Goal: Information Seeking & Learning: Learn about a topic

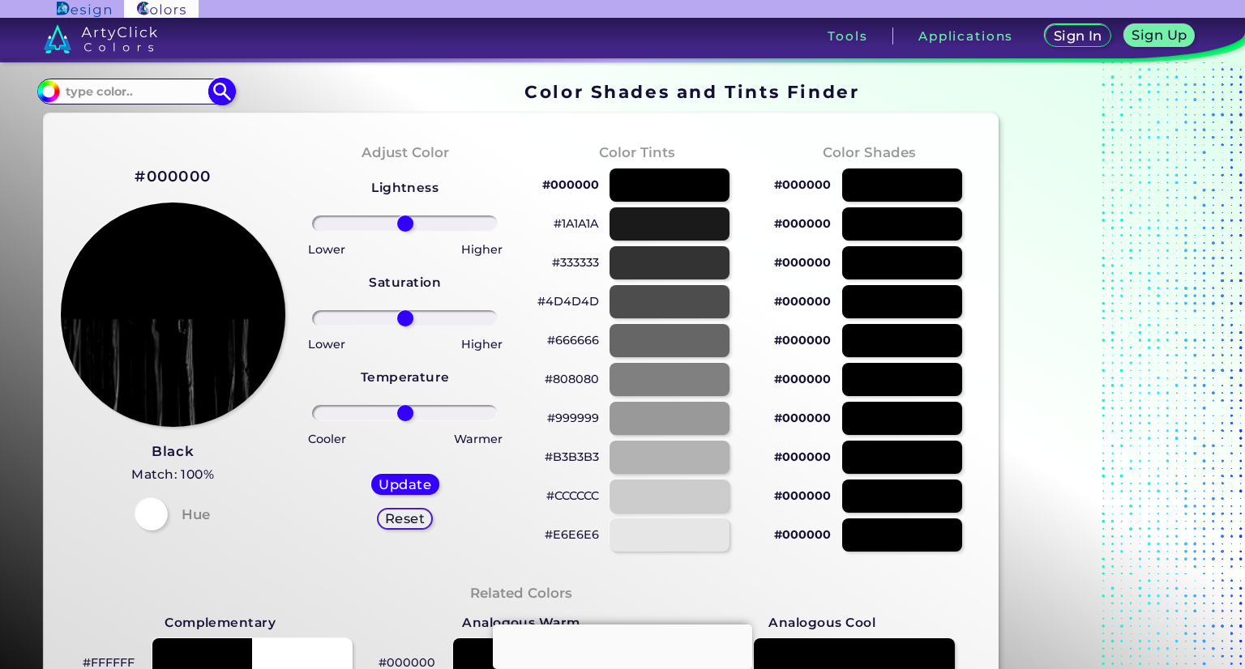
drag, startPoint x: 148, startPoint y: 87, endPoint x: 159, endPoint y: 96, distance: 14.3
click at [148, 87] on input at bounding box center [135, 91] width 151 height 22
paste input "#FDC965"
type input "#FDC965"
type input "#fdc965"
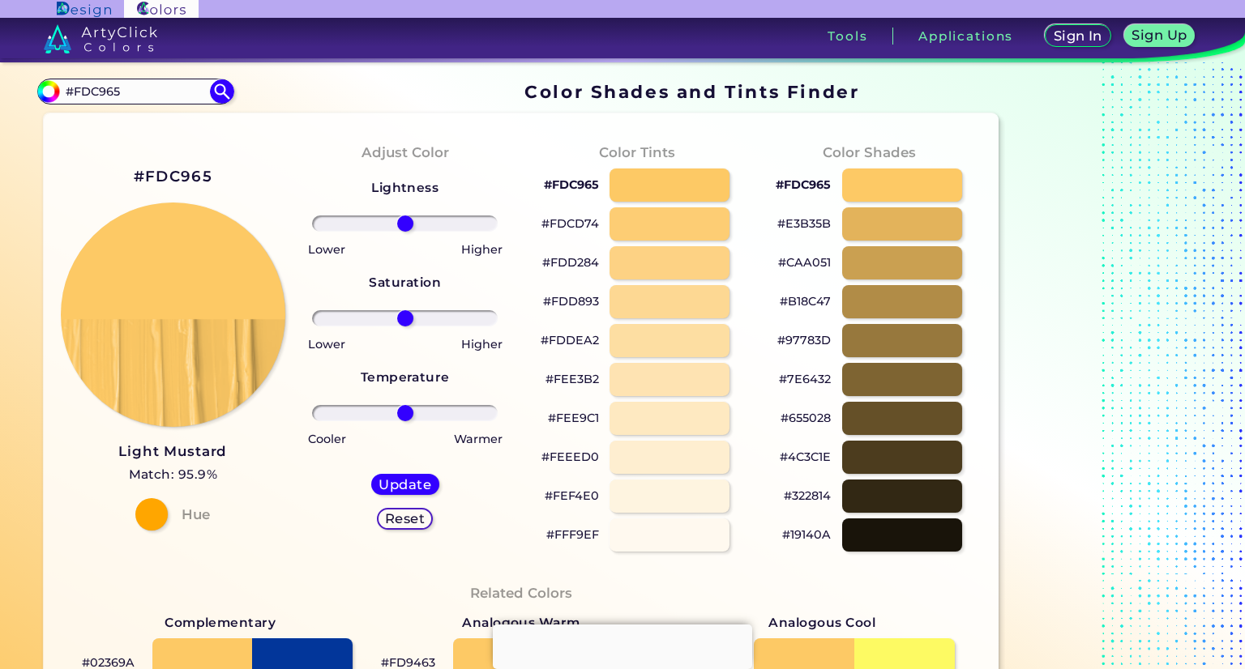
click at [572, 260] on p "#FDD284" at bounding box center [570, 262] width 57 height 19
click at [584, 340] on p "#FDDEA2" at bounding box center [570, 340] width 58 height 19
click at [578, 416] on p "#FEE9C1" at bounding box center [573, 418] width 51 height 19
click at [581, 302] on p "#FDD893" at bounding box center [571, 301] width 56 height 19
click at [581, 420] on p "#FEE9C1" at bounding box center [573, 418] width 51 height 19
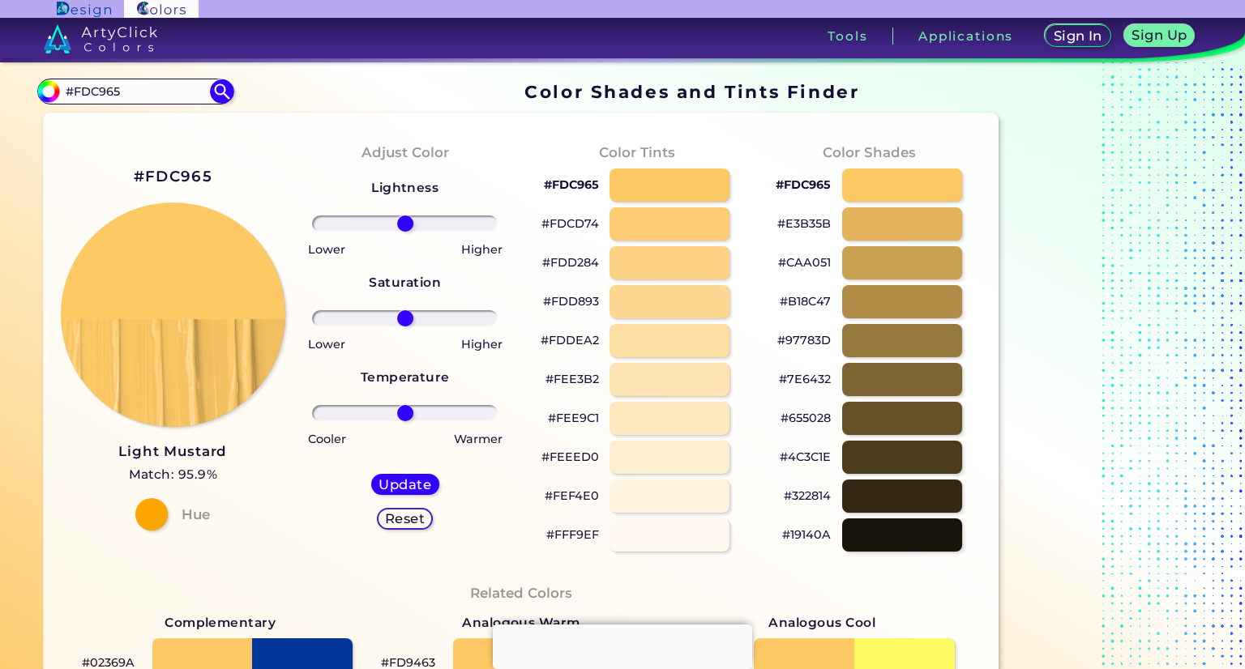
click at [586, 535] on p "#FFF9EF" at bounding box center [572, 534] width 53 height 19
click at [585, 262] on p "#FDD284" at bounding box center [570, 262] width 57 height 19
click at [588, 341] on p "#FDDEA2" at bounding box center [570, 340] width 58 height 19
click at [580, 455] on p "#FEEED0" at bounding box center [570, 456] width 58 height 19
drag, startPoint x: 172, startPoint y: 91, endPoint x: 76, endPoint y: 104, distance: 96.5
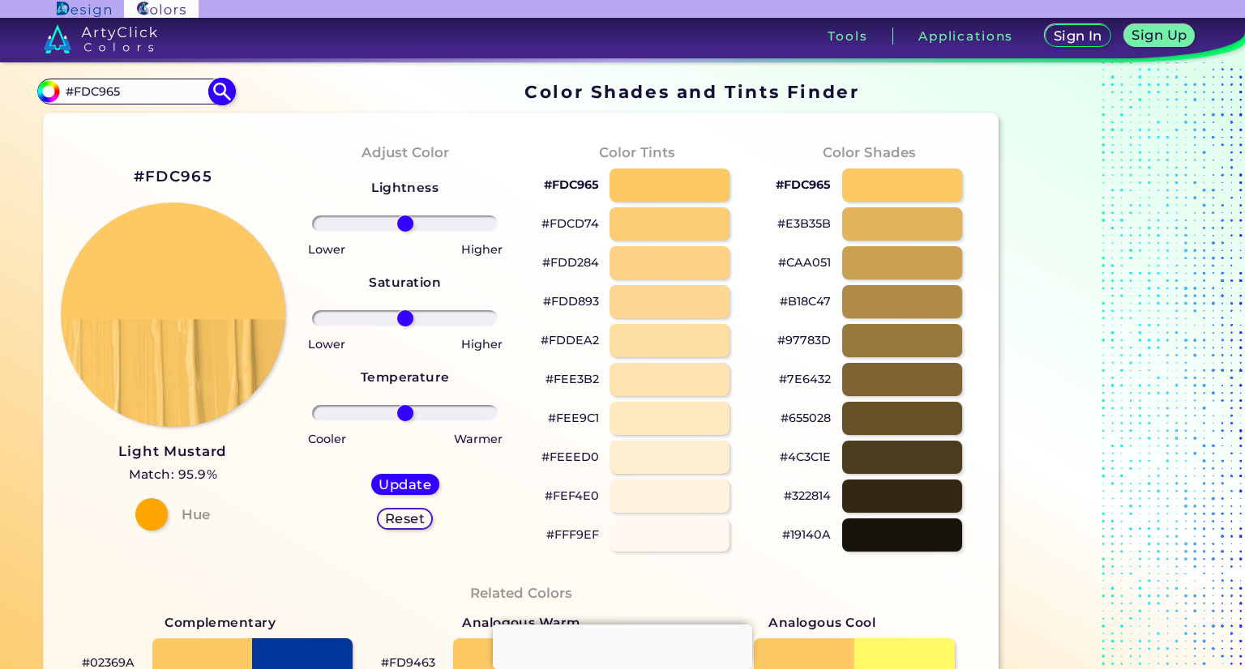
click at [32, 83] on div "Color Shades Finder #fdc965 #FDC965 Acadia ◉ Acid Green ◉ Aero Blue ◉ Alabaster…" at bounding box center [622, 658] width 1245 height 1193
paste input "58BAB6"
type input "#58BAB6"
click at [220, 92] on img at bounding box center [221, 91] width 28 height 28
type input "#58bab6"
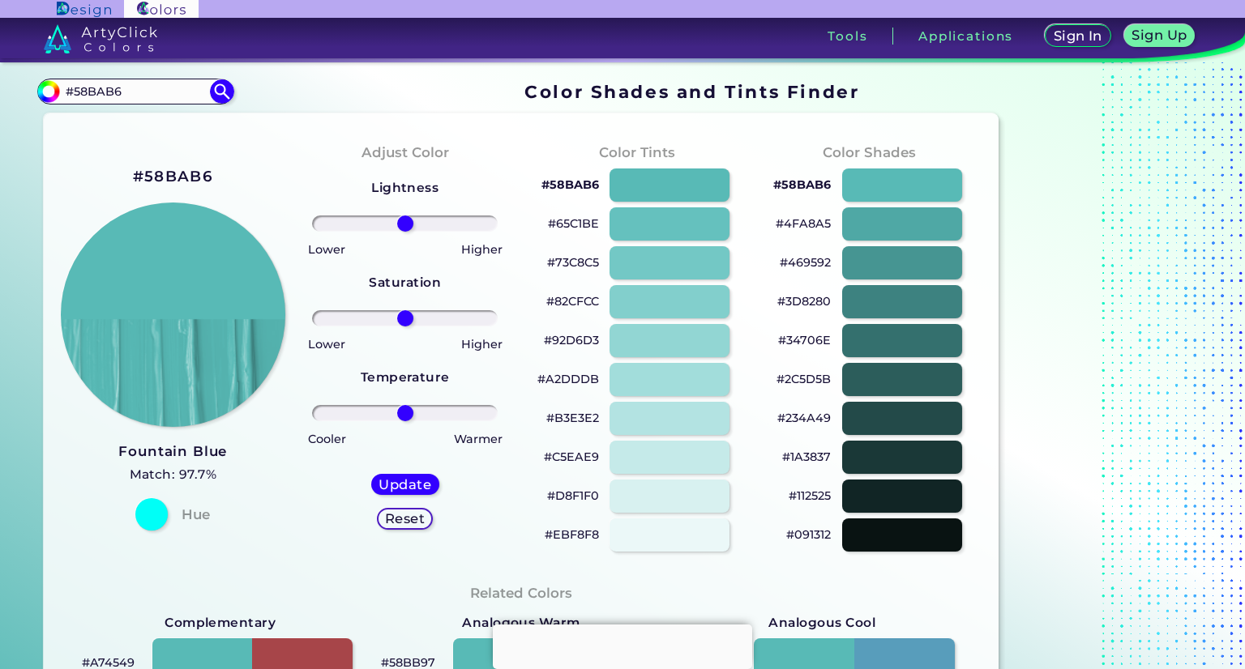
click at [583, 261] on p "#73C8C5" at bounding box center [573, 262] width 52 height 19
click at [585, 378] on p "#A2DDDB" at bounding box center [568, 379] width 62 height 19
click at [583, 494] on p "#D8F1F0" at bounding box center [573, 495] width 52 height 19
drag, startPoint x: 148, startPoint y: 88, endPoint x: 76, endPoint y: 82, distance: 71.6
click at [76, 82] on input "#58BAB6" at bounding box center [135, 91] width 151 height 22
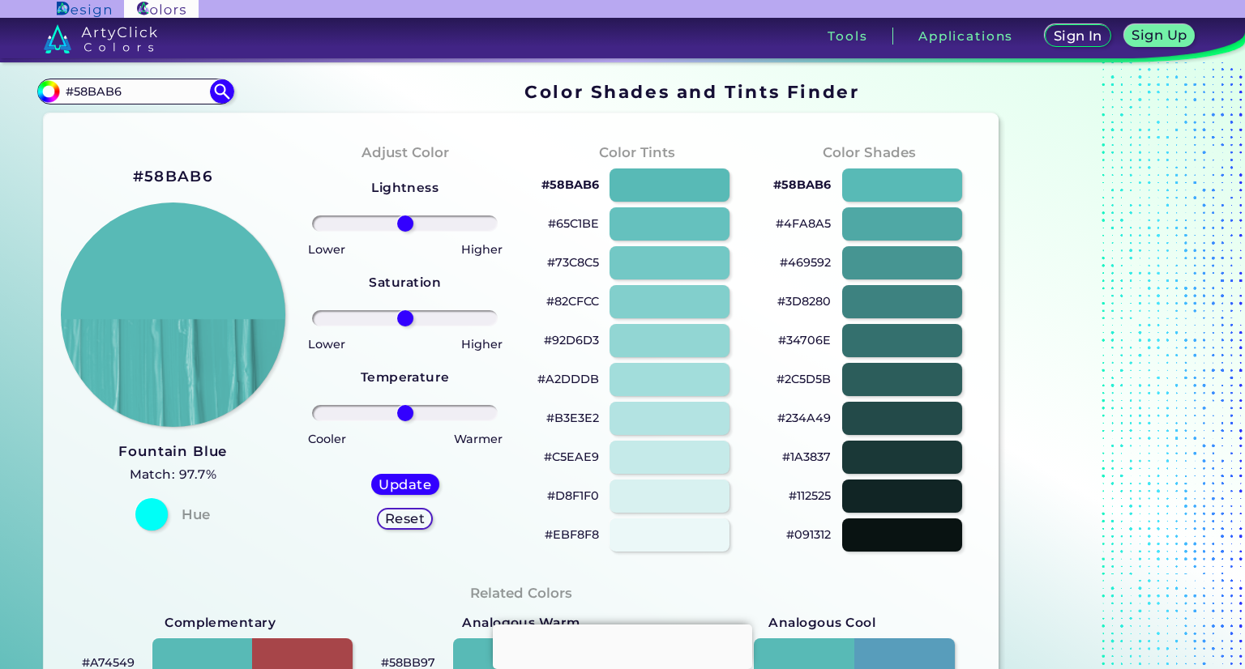
paste input "FDC965"
type input "#FDC965"
click at [226, 89] on img at bounding box center [221, 91] width 28 height 28
type input "#fdc965"
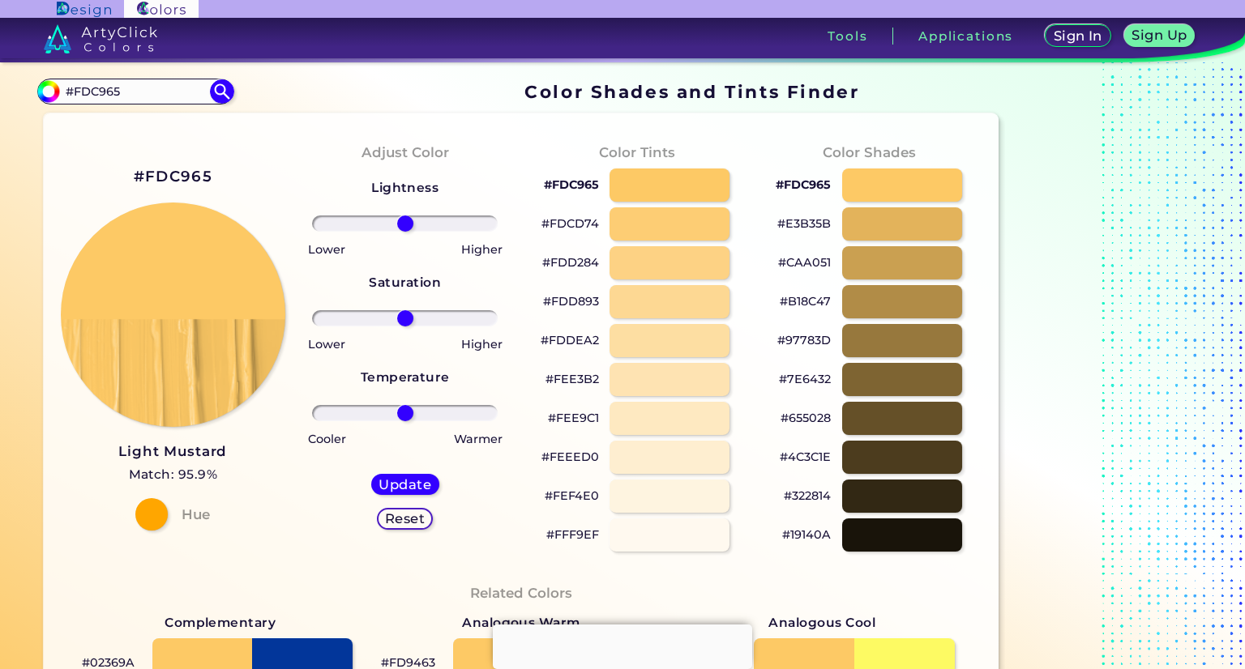
click at [588, 260] on p "#FDD284" at bounding box center [570, 262] width 57 height 19
click at [571, 380] on p "#FEE3B2" at bounding box center [571, 379] width 53 height 19
click at [574, 494] on p "#FEF4E0" at bounding box center [572, 495] width 54 height 19
drag, startPoint x: 132, startPoint y: 88, endPoint x: 89, endPoint y: 101, distance: 45.1
click at [75, 88] on input "#FDC965" at bounding box center [135, 91] width 151 height 22
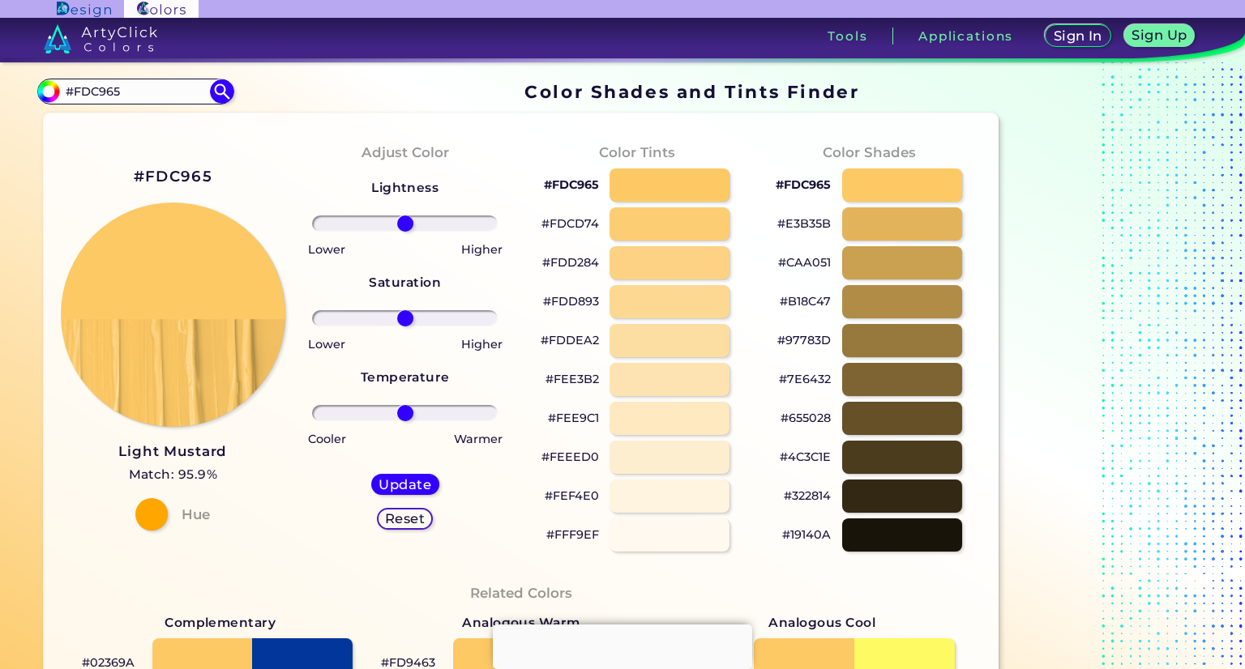
paste input "3B"
type input "#FDC3B5"
click at [223, 88] on img at bounding box center [221, 91] width 28 height 28
type input "#fdc3b5"
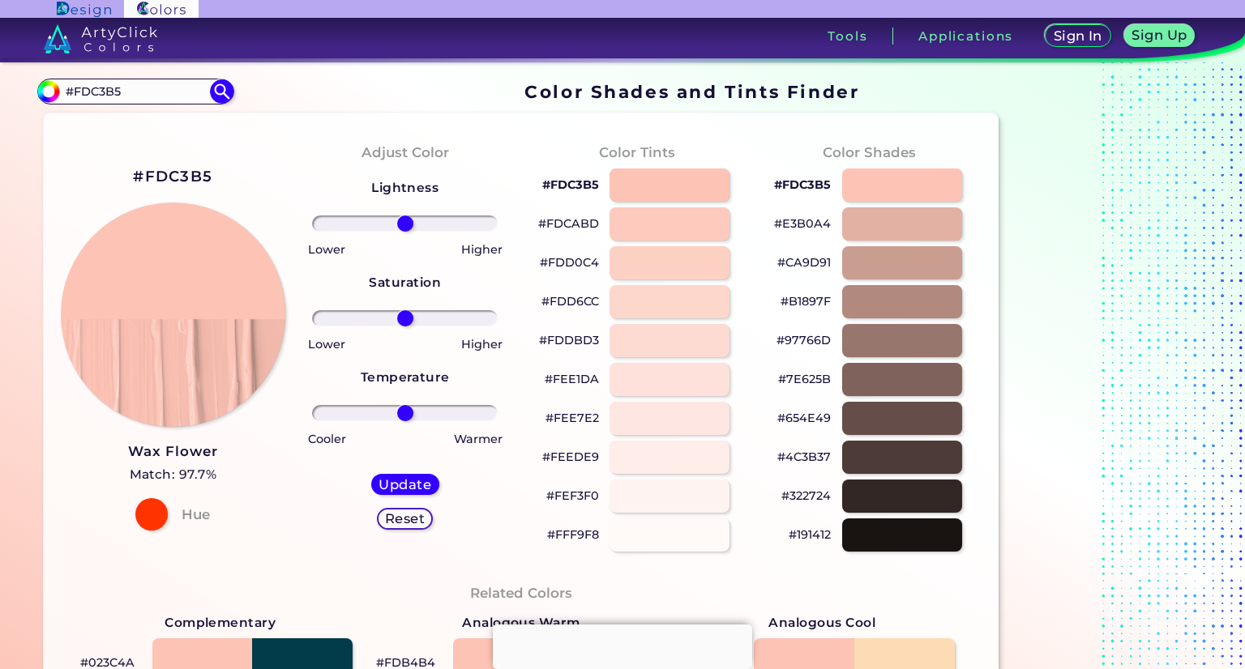
click at [586, 260] on p "#FDD0C4" at bounding box center [569, 262] width 59 height 19
click at [580, 265] on p "#FDD0C4" at bounding box center [569, 262] width 59 height 19
click at [577, 340] on p "#FDDBD3" at bounding box center [569, 340] width 60 height 19
click at [577, 417] on p "#FEE7E2" at bounding box center [571, 418] width 53 height 19
click at [574, 497] on p "#FEF3F0" at bounding box center [572, 495] width 53 height 19
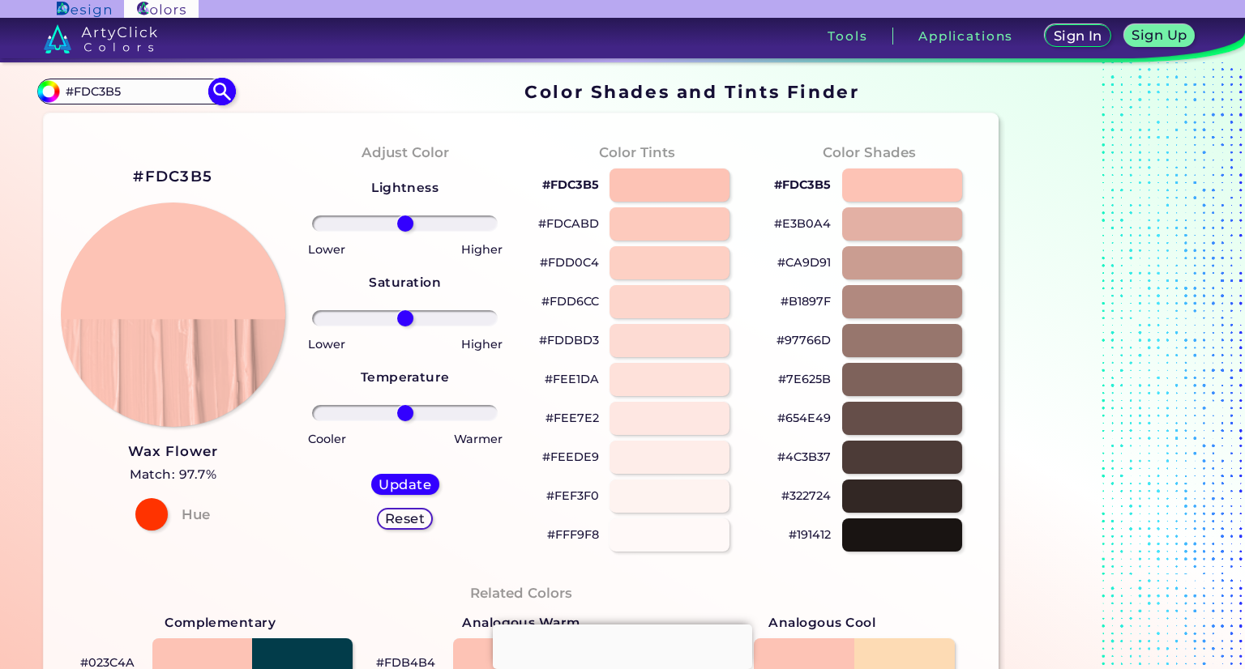
drag, startPoint x: 126, startPoint y: 90, endPoint x: 76, endPoint y: 90, distance: 50.3
click at [76, 90] on input "#FDC3B5" at bounding box center [135, 91] width 151 height 22
paste input "58BAB6"
type input "#58BAB6"
type input "#58bab6"
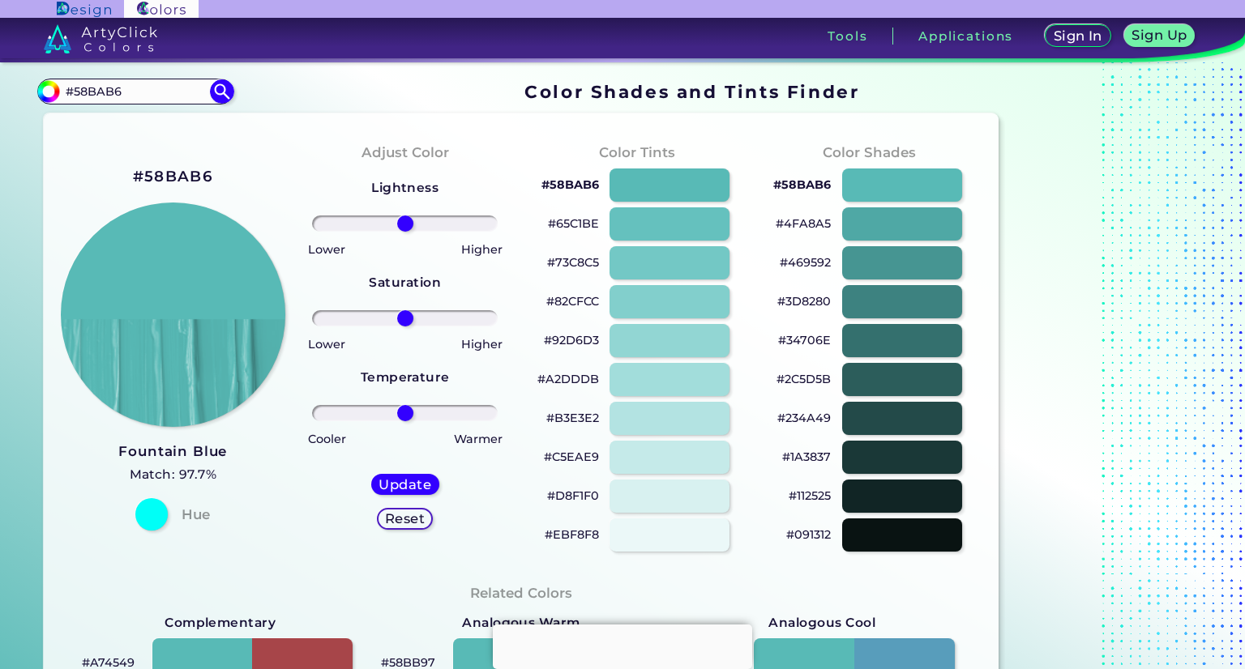
click at [591, 260] on p "#73C8C5" at bounding box center [573, 262] width 52 height 19
click at [584, 337] on p "#92D6D3" at bounding box center [571, 340] width 55 height 19
click at [580, 344] on p "#92D6D3" at bounding box center [571, 340] width 55 height 19
click at [577, 419] on p "#B3E3E2" at bounding box center [572, 418] width 53 height 19
click at [584, 494] on p "#D8F1F0" at bounding box center [573, 495] width 52 height 19
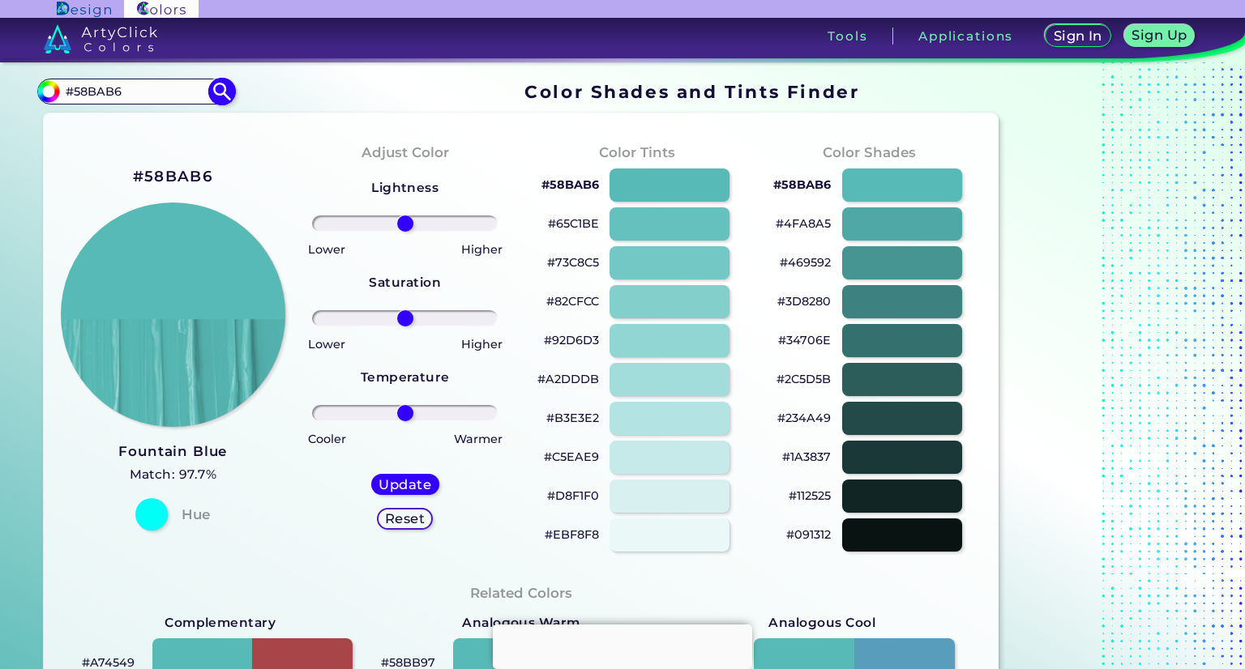
drag, startPoint x: 107, startPoint y: 89, endPoint x: 49, endPoint y: 88, distance: 57.6
click at [49, 88] on div "#58bab6 #58BAB6 Acadia ◉ Acid Green ◉ Aero Blue ◉ Alabaster ◉ Albescent White ◉…" at bounding box center [135, 92] width 196 height 26
paste input "#FDC965"
type input "#FDC965"
click at [215, 93] on img at bounding box center [221, 91] width 28 height 28
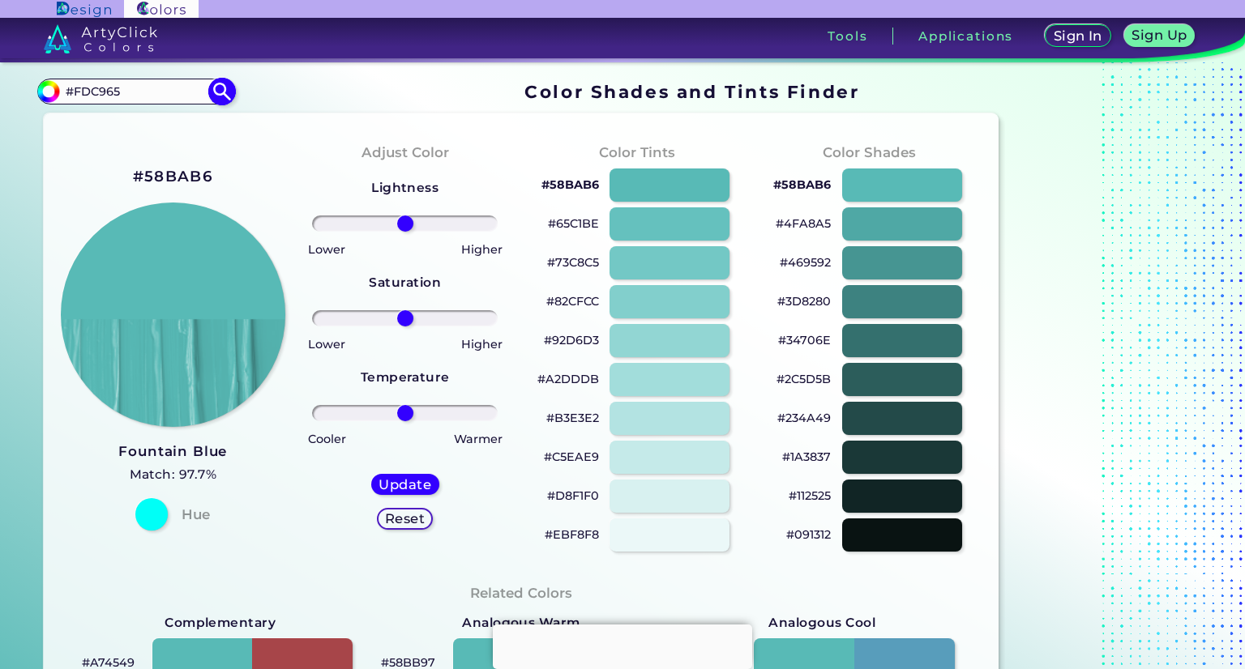
type input "#000000"
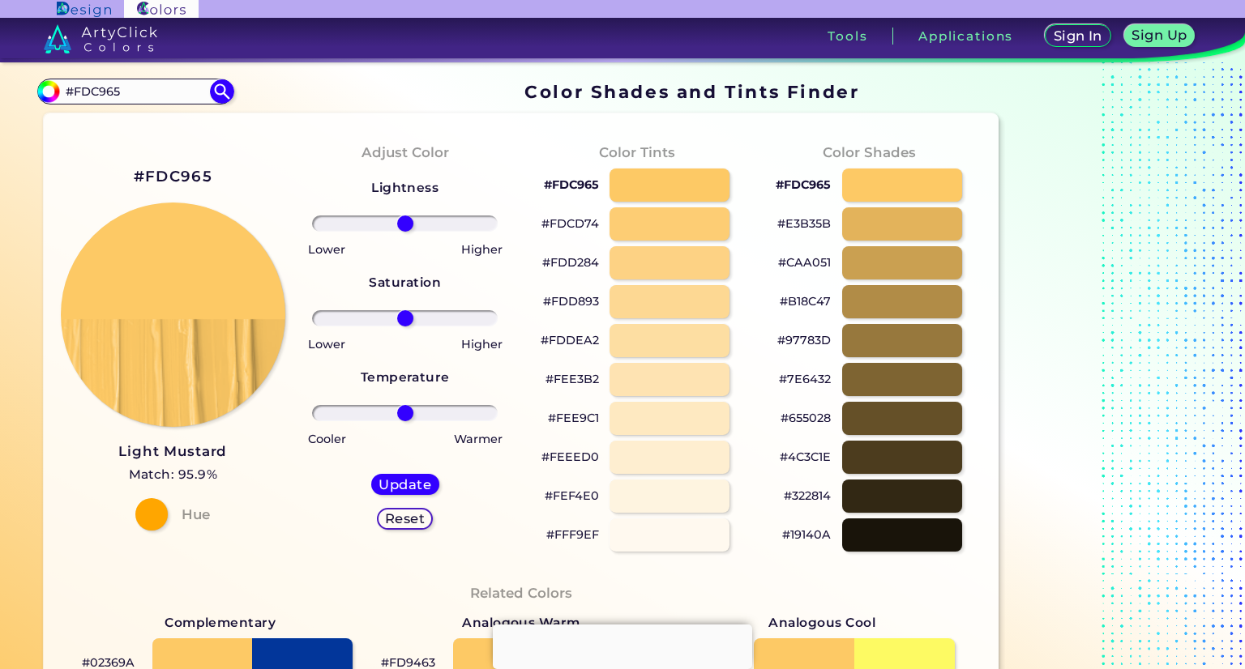
click at [574, 259] on p "#FDD284" at bounding box center [570, 262] width 57 height 19
click at [587, 342] on p "#FDDEA2" at bounding box center [570, 340] width 58 height 19
click at [582, 420] on p "#FEE9C1" at bounding box center [573, 418] width 51 height 19
click at [582, 491] on p "#FEF4E0" at bounding box center [572, 495] width 54 height 19
drag, startPoint x: 159, startPoint y: 92, endPoint x: 78, endPoint y: 89, distance: 81.1
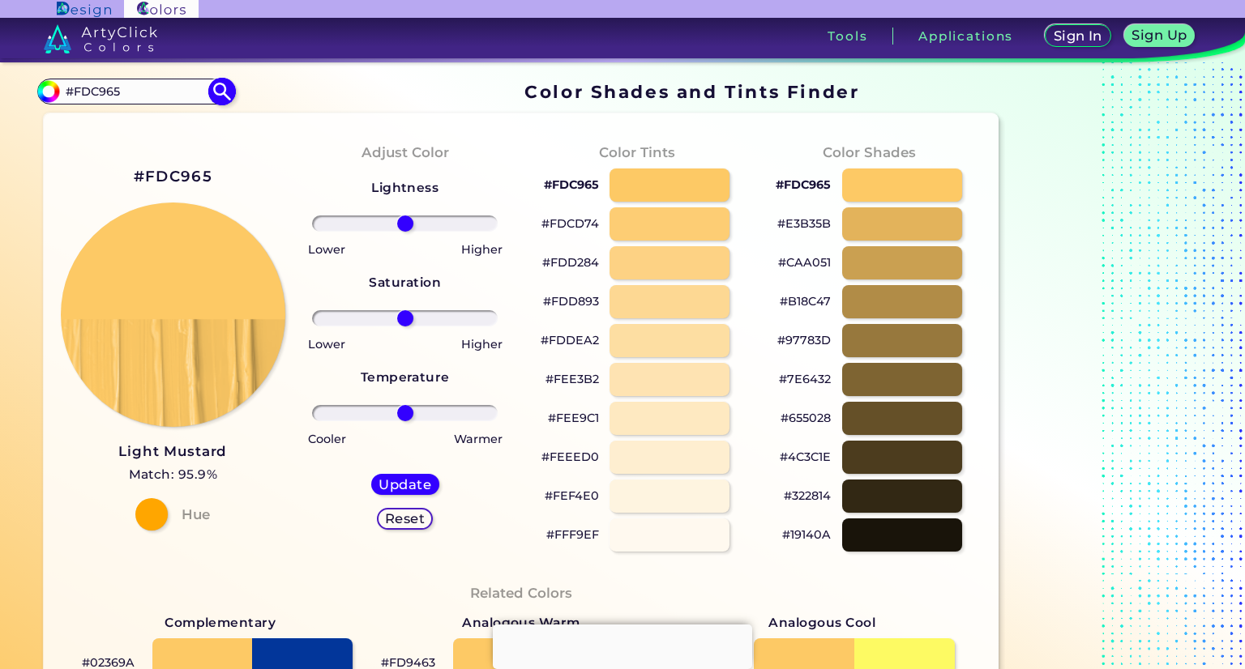
click at [78, 89] on input "#FDC965" at bounding box center [135, 91] width 151 height 22
paste input "#DC7381"
click at [88, 88] on input "##DC7381" at bounding box center [135, 91] width 151 height 22
type input "#DC7381"
click at [224, 93] on img at bounding box center [221, 91] width 28 height 28
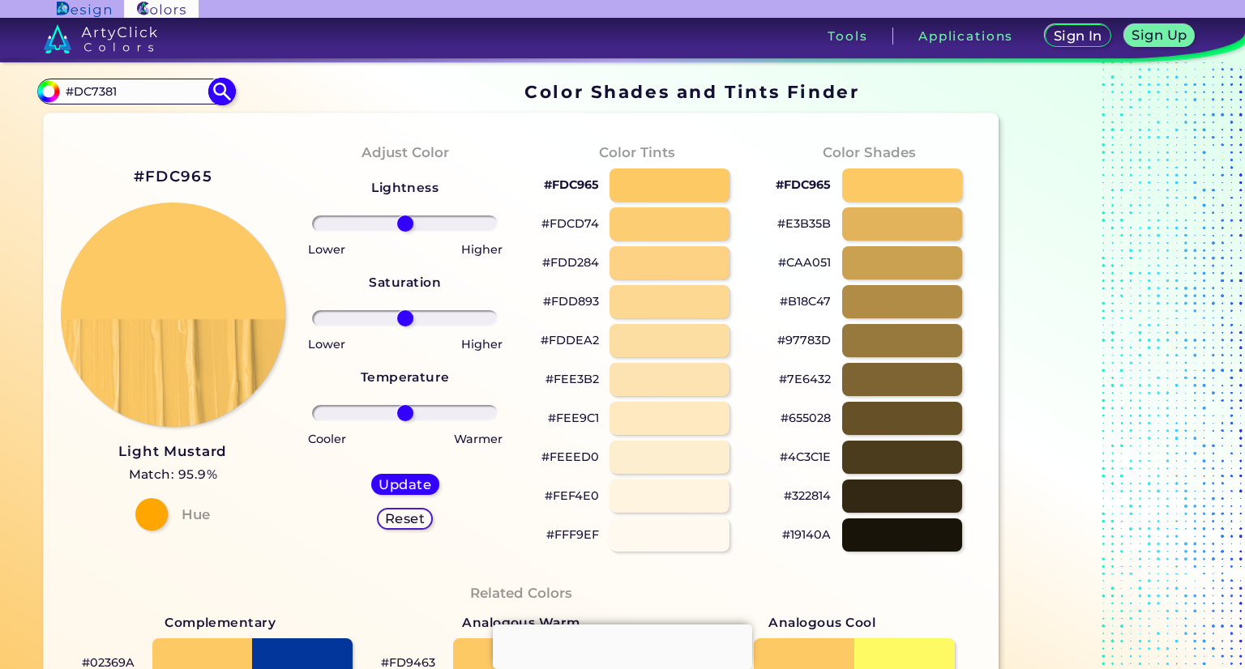
type input "#000000"
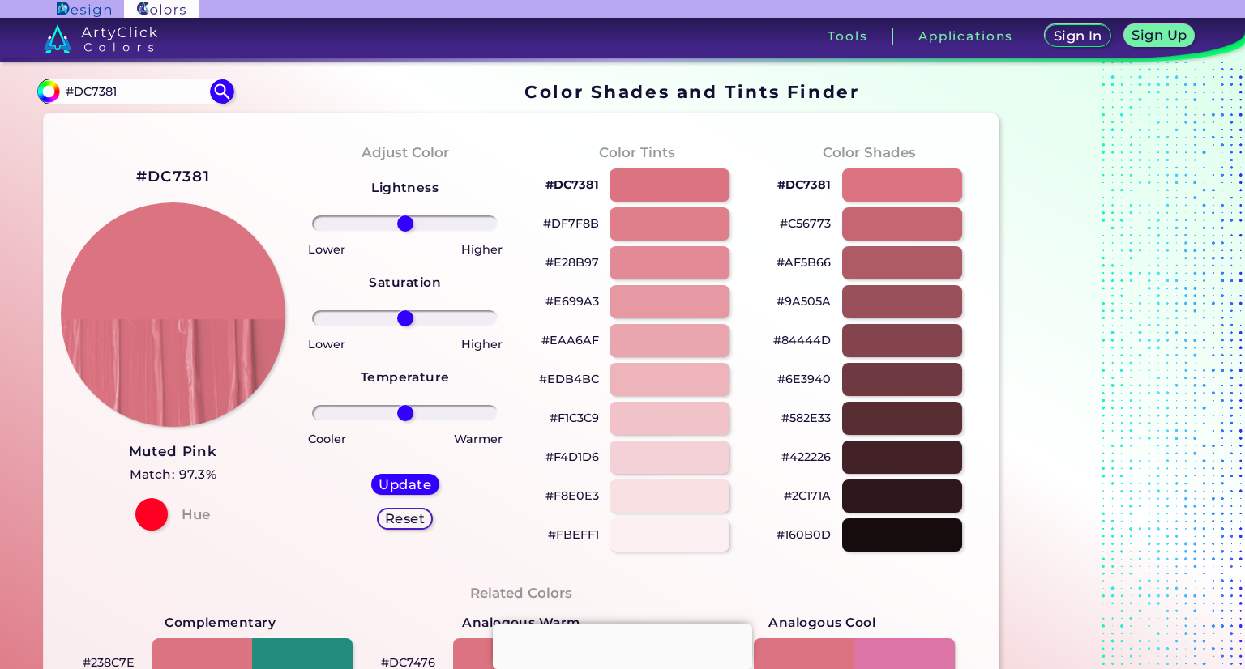
click at [593, 263] on p "#E28B97" at bounding box center [571, 262] width 53 height 19
click at [587, 263] on p "#E28B97" at bounding box center [571, 262] width 53 height 19
click at [584, 341] on p "#EAA6AF" at bounding box center [570, 340] width 58 height 19
click at [579, 418] on p "#F1C3C9" at bounding box center [574, 418] width 49 height 19
click at [572, 497] on p "#F8E0E3" at bounding box center [571, 495] width 53 height 19
